Goal: Task Accomplishment & Management: Use online tool/utility

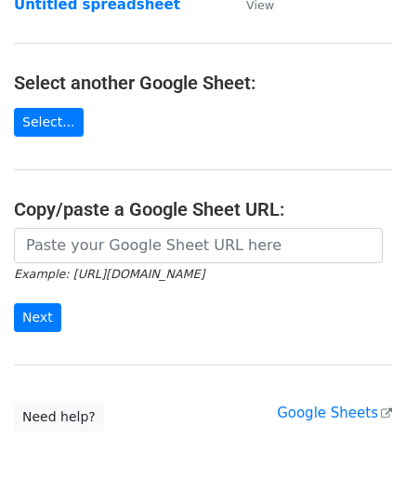
scroll to position [186, 0]
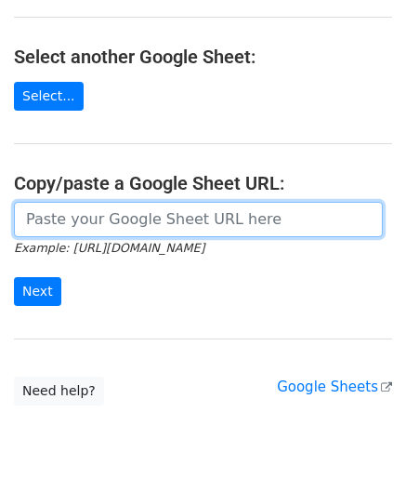
click at [66, 217] on input "url" at bounding box center [198, 219] width 369 height 35
paste input "[URL][DOMAIN_NAME]"
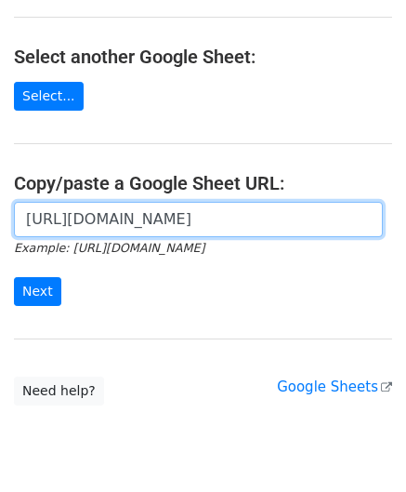
scroll to position [0, 418]
type input "[URL][DOMAIN_NAME]"
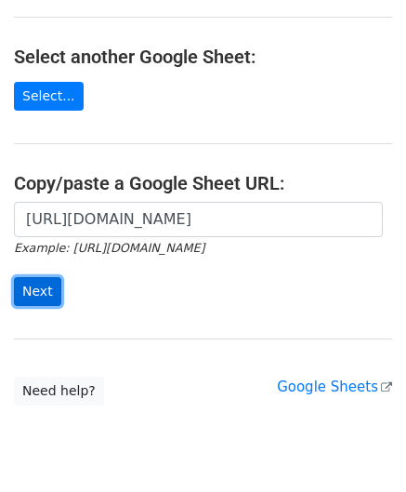
click at [40, 280] on input "Next" at bounding box center [37, 291] width 47 height 29
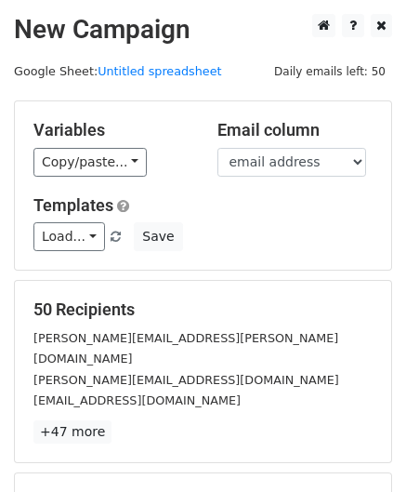
scroll to position [227, 0]
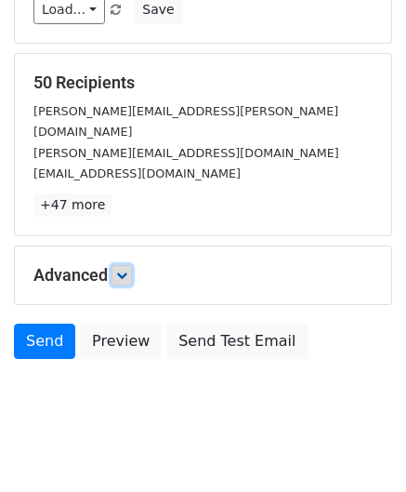
click at [132, 265] on link at bounding box center [122, 275] width 20 height 20
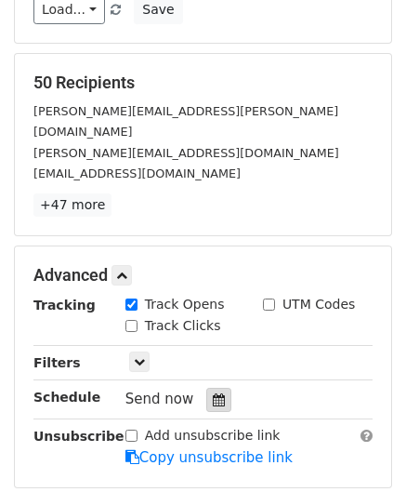
click at [213, 393] on icon at bounding box center [219, 399] width 12 height 13
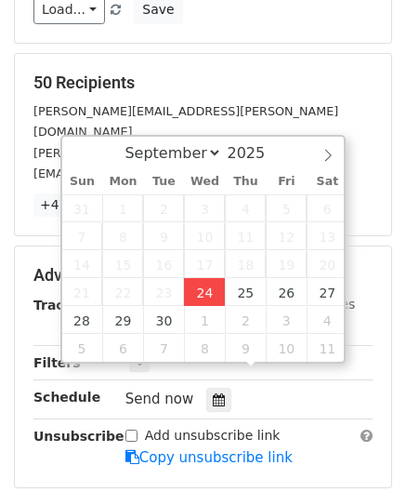
type input "2025-09-24 12:00"
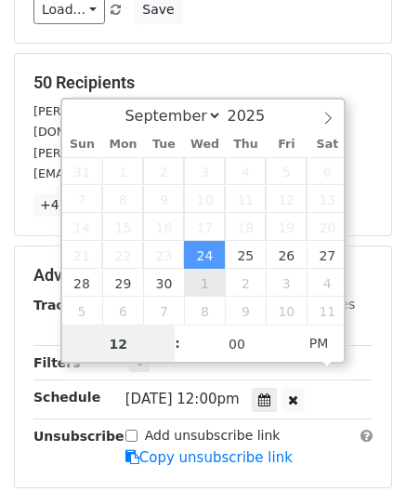
scroll to position [0, 0]
paste input "6"
type input "6"
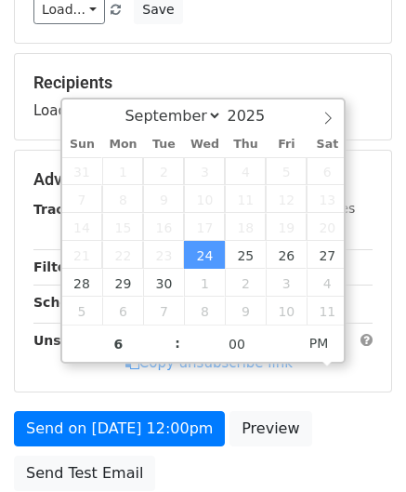
type input "2025-09-24 18:00"
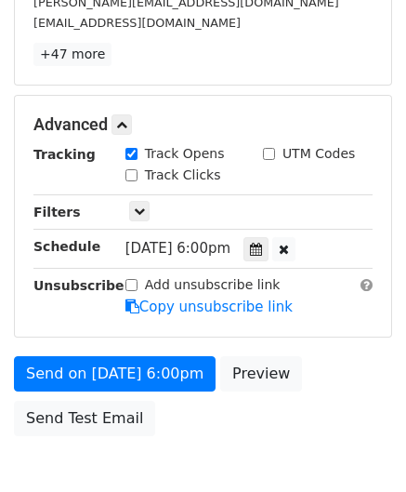
scroll to position [452, 0]
